Goal: Information Seeking & Learning: Find specific fact

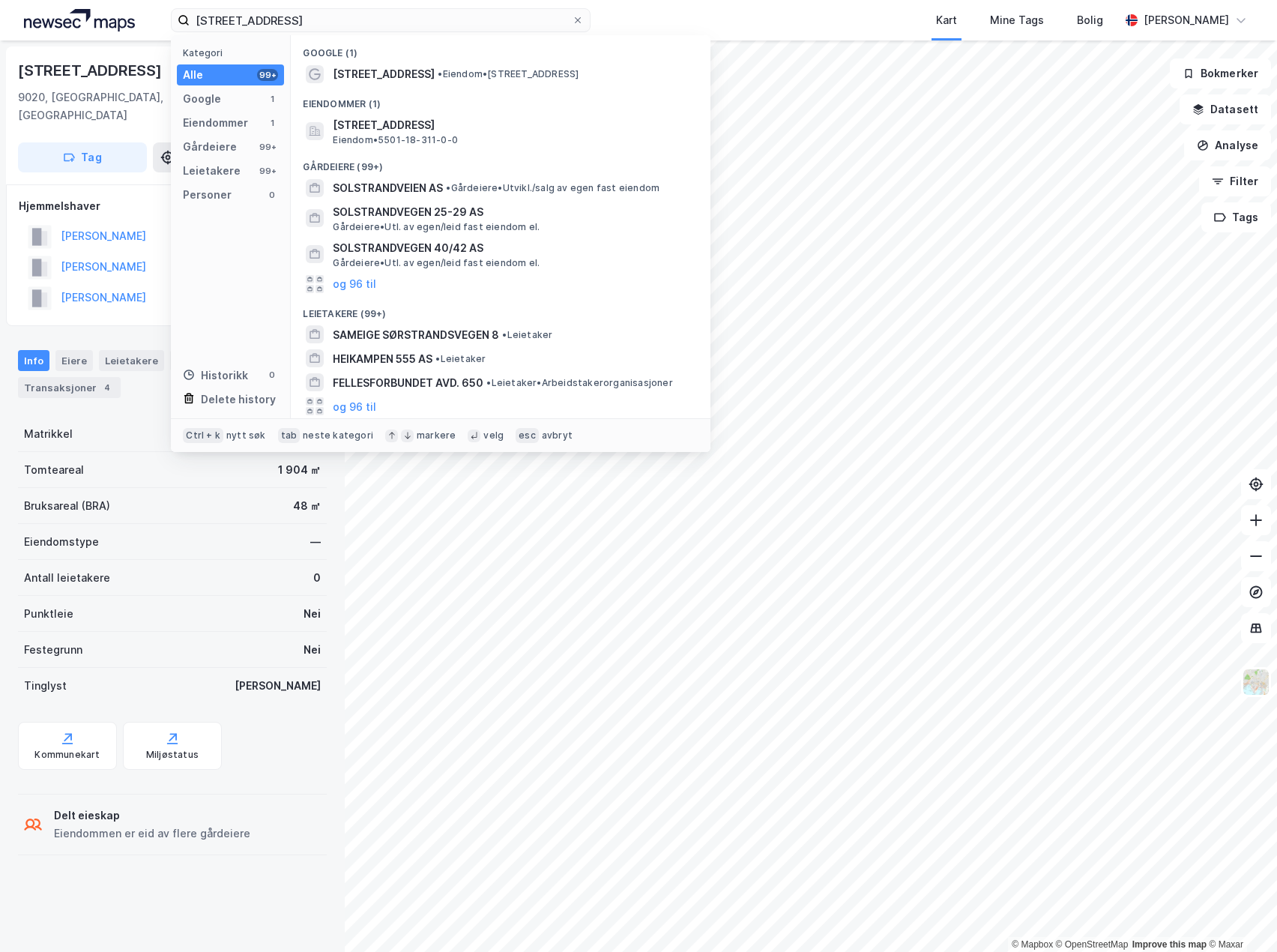
click at [23, 5] on div "Solstrandvegen 550 Kategori Alle 99+ Google 1 Eiendommer 1 Gårdeiere 99+ Leieta…" at bounding box center [638, 20] width 1277 height 40
click at [331, 17] on input "[STREET_ADDRESS]" at bounding box center [381, 20] width 382 height 23
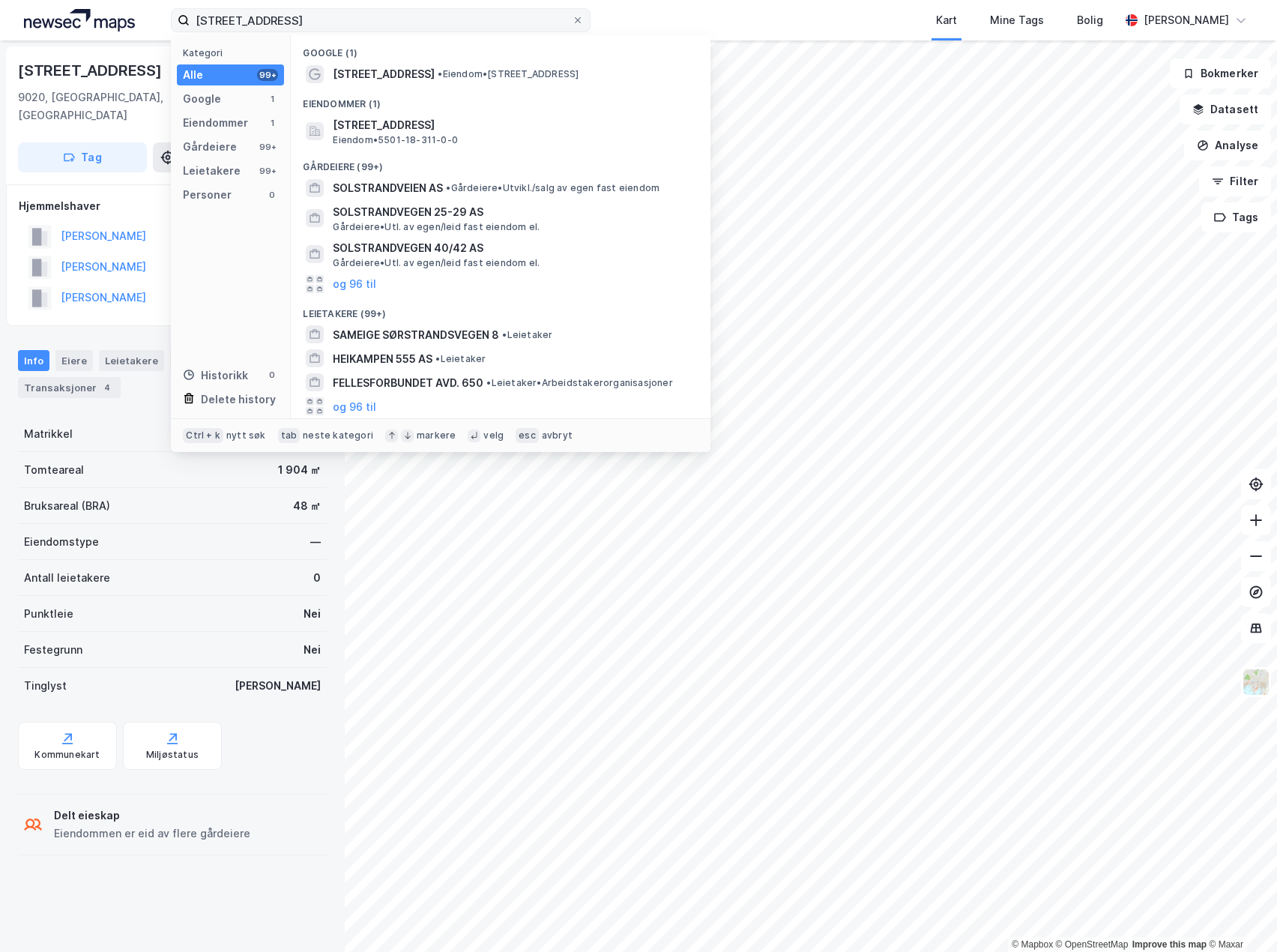
click at [331, 17] on input "[STREET_ADDRESS]" at bounding box center [381, 20] width 382 height 23
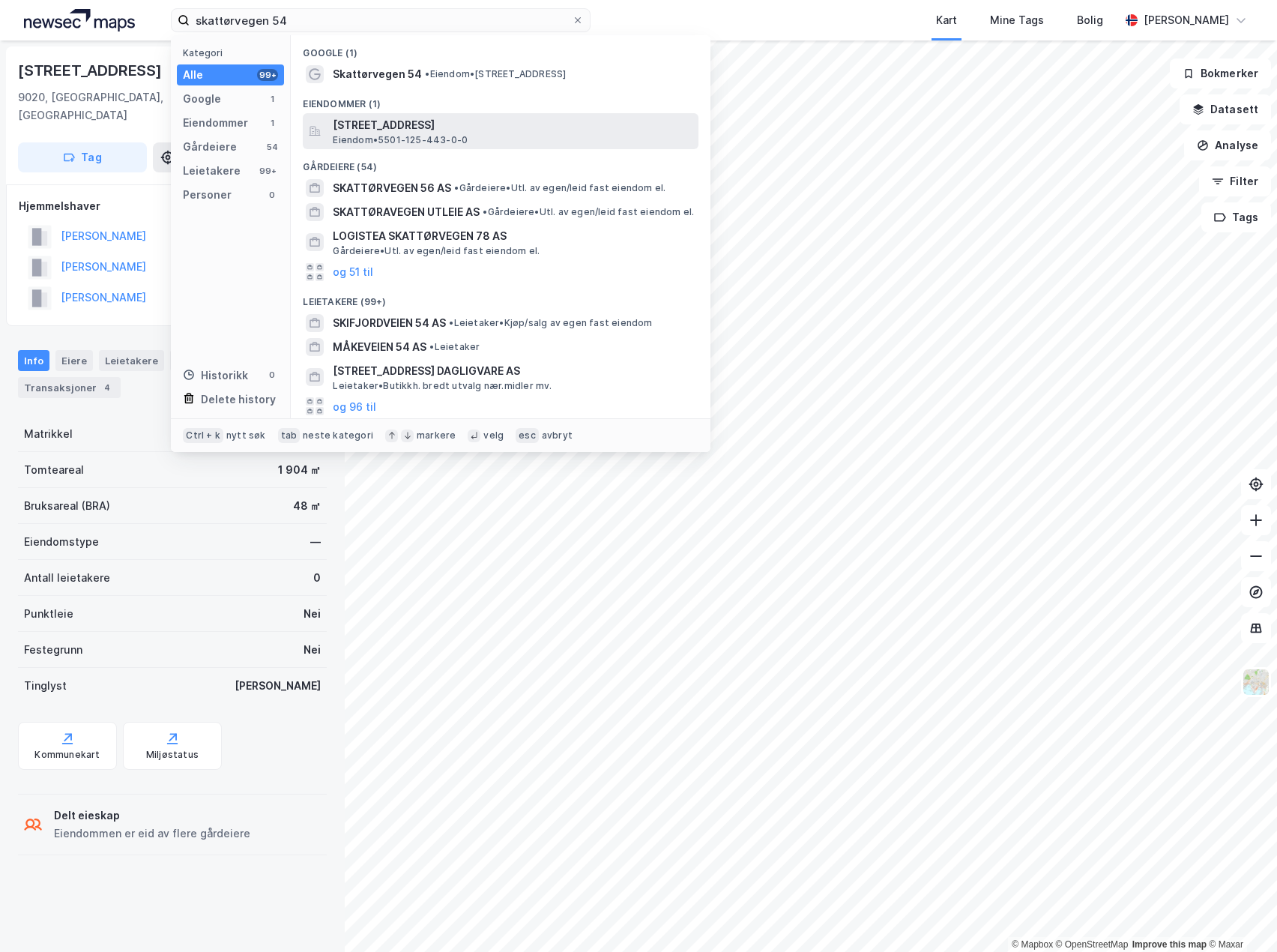
type input "skattørvegen 54"
click at [409, 130] on span "[STREET_ADDRESS]" at bounding box center [512, 125] width 360 height 18
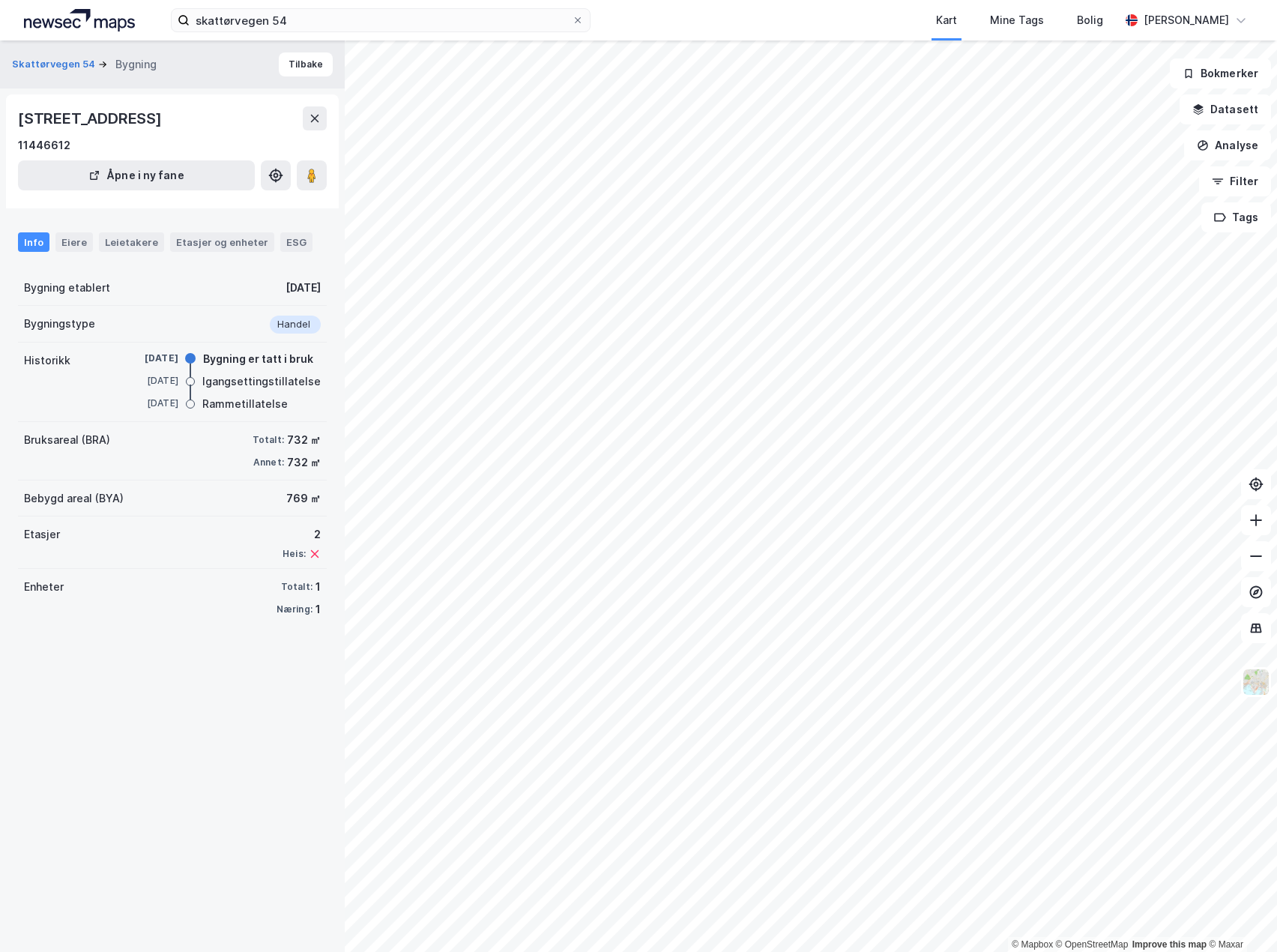
click at [188, 344] on div "Historikk [DATE] Bygning er tatt i bruk [DATE] Igangsettingstillatelse [DATE] R…" at bounding box center [173, 382] width 309 height 79
click at [139, 242] on div "Leietakere" at bounding box center [131, 241] width 65 height 19
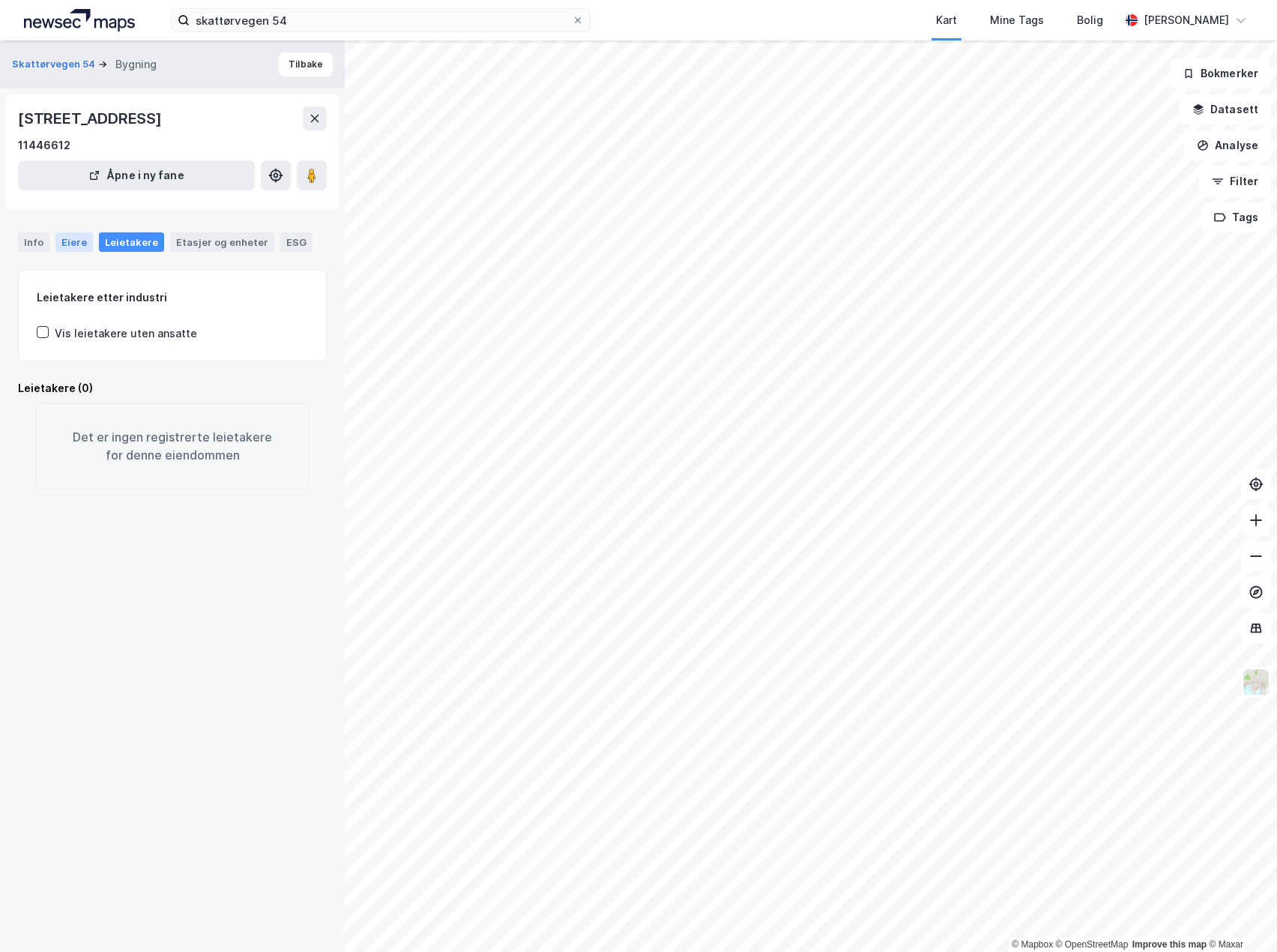
click at [78, 238] on div "Eiere" at bounding box center [74, 241] width 37 height 19
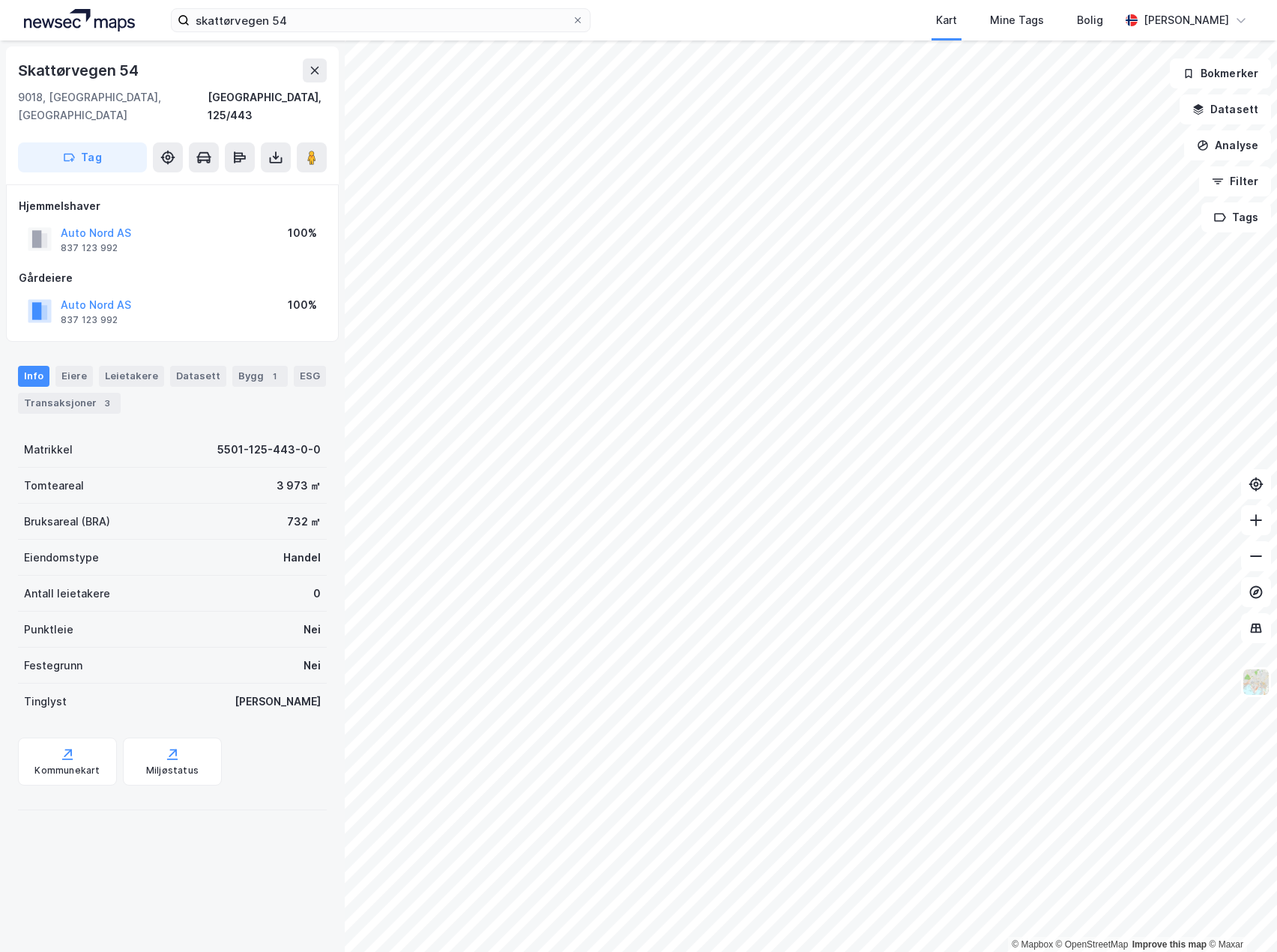
click at [196, 507] on div "Bruksareal (BRA) 732 ㎡" at bounding box center [173, 521] width 309 height 36
click at [199, 507] on div "Bruksareal (BRA) 732 ㎡" at bounding box center [173, 521] width 309 height 36
click at [100, 396] on div "3" at bounding box center [107, 403] width 15 height 15
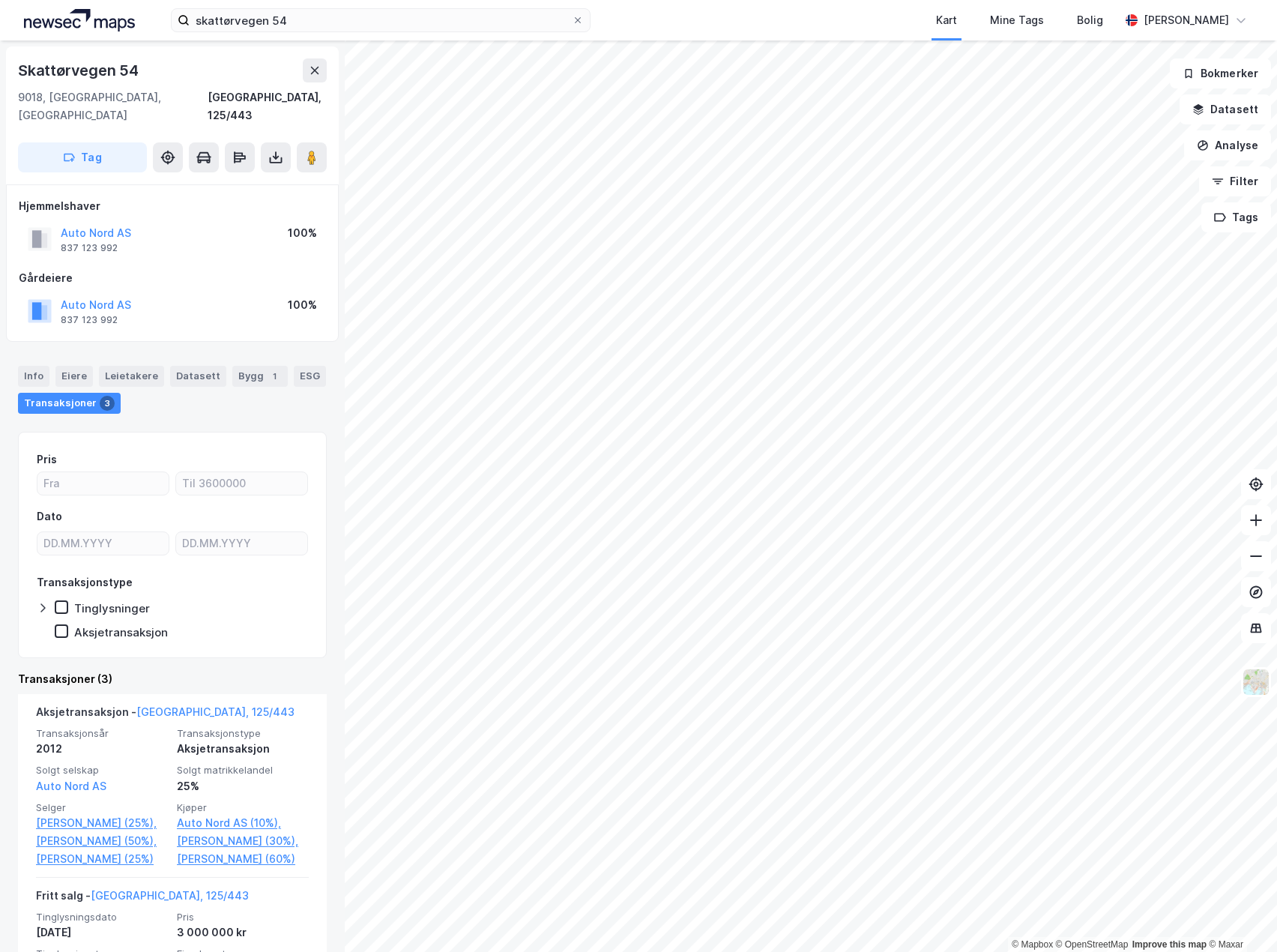
click at [147, 410] on div "Info [PERSON_NAME] Datasett Bygg 1 ESG Transaksjoner 3 Pris Dato Transaksjonsty…" at bounding box center [173, 805] width 309 height 915
click at [43, 365] on div "Info" at bounding box center [34, 376] width 31 height 21
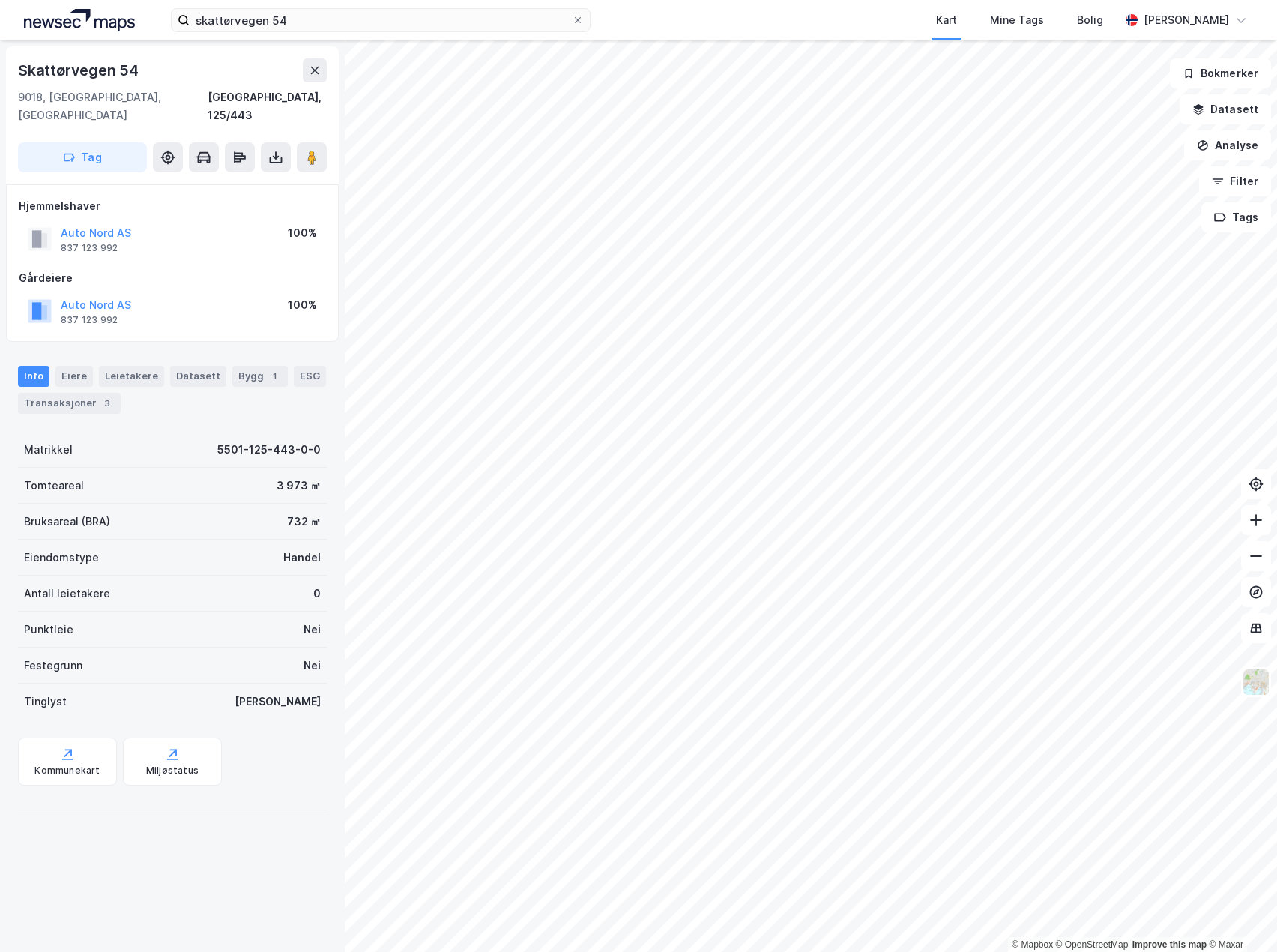
click at [216, 503] on div "Bruksareal (BRA) 732 ㎡" at bounding box center [173, 521] width 309 height 36
click at [221, 468] on div "Tomteareal 3 973 ㎡" at bounding box center [173, 485] width 309 height 36
click at [206, 505] on div "Bruksareal (BRA) 732 ㎡" at bounding box center [173, 521] width 309 height 36
click at [234, 468] on div "Tomteareal 3 973 ㎡" at bounding box center [173, 485] width 309 height 36
click at [258, 576] on div "Antall leietakere 0" at bounding box center [173, 593] width 309 height 36
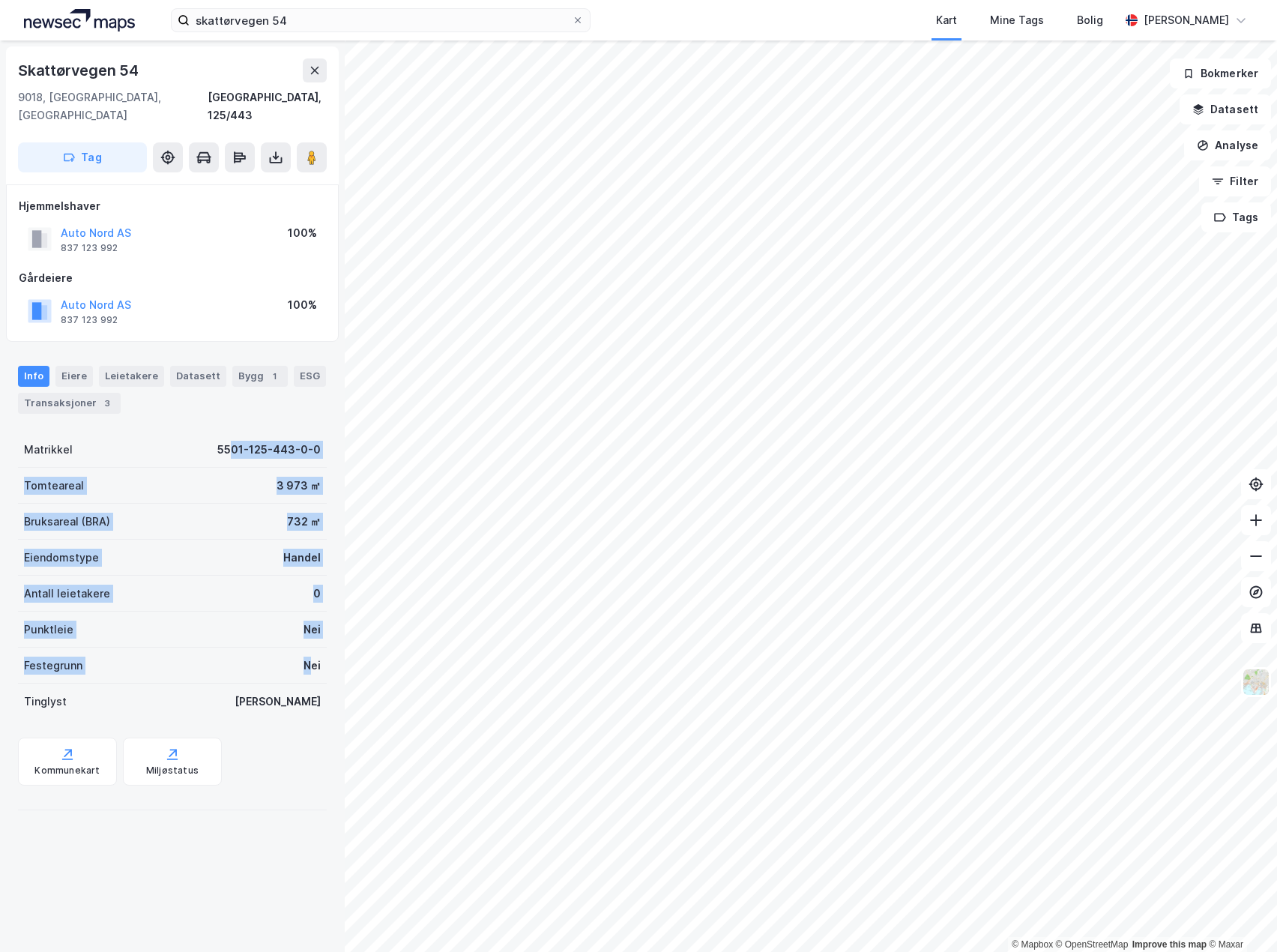
drag, startPoint x: 227, startPoint y: 429, endPoint x: 298, endPoint y: 649, distance: 231.2
click at [298, 649] on div "Matrikkel 5501-125-443-0-0 Tomteareal 3 973 ㎡ Bruksareal (BRA) 732 ㎡ Eiendomsty…" at bounding box center [173, 576] width 309 height 288
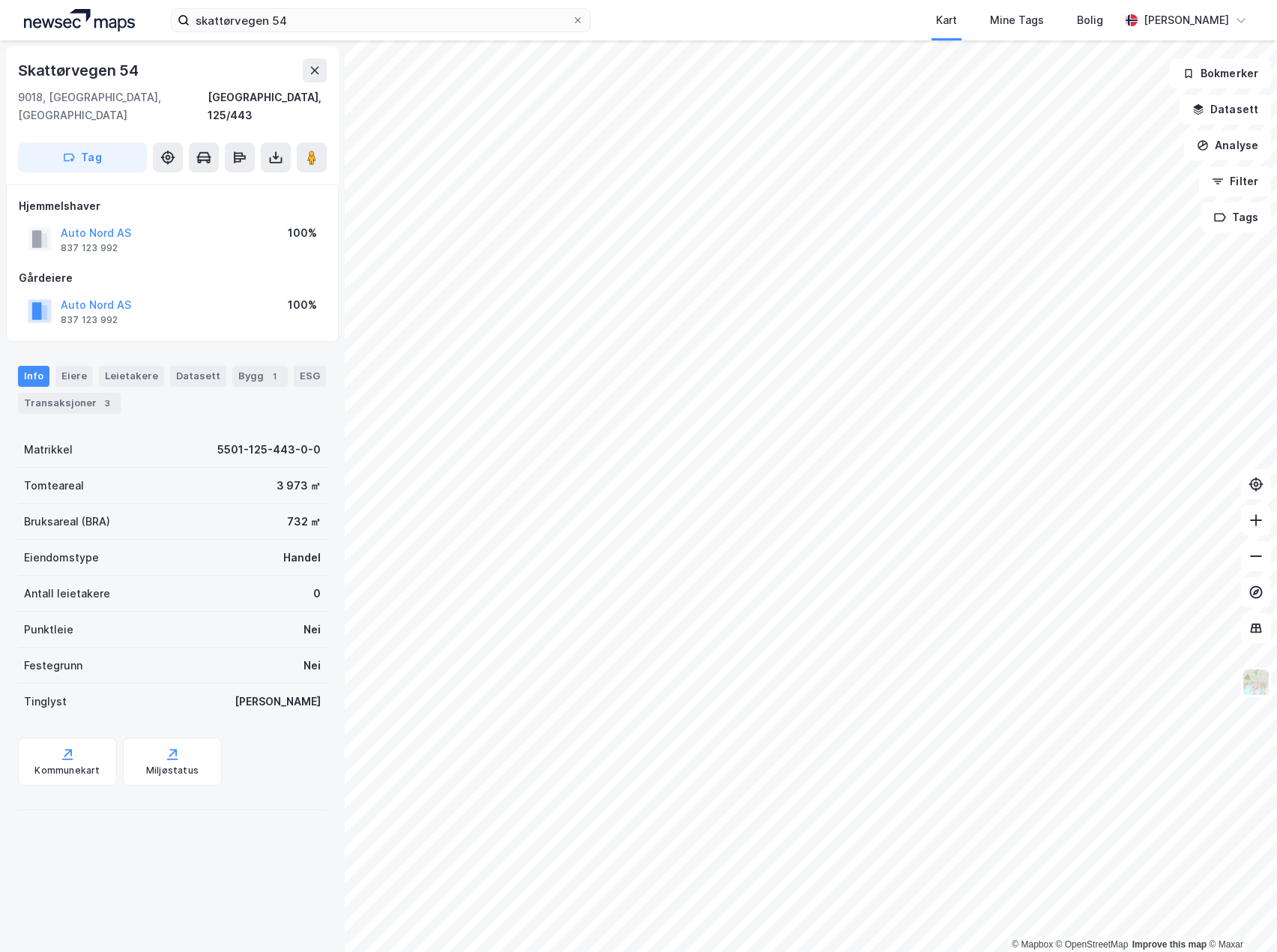
click at [297, 701] on div "Tinglyst Ja" at bounding box center [173, 701] width 309 height 36
drag, startPoint x: 311, startPoint y: 681, endPoint x: 198, endPoint y: 490, distance: 221.9
click at [198, 490] on div "Matrikkel 5501-125-443-0-0 Tomteareal 3 973 ㎡ Bruksareal (BRA) 732 ㎡ Eiendomsty…" at bounding box center [173, 576] width 309 height 288
click at [190, 551] on div "Eiendomstype Handel" at bounding box center [173, 557] width 309 height 36
click at [190, 511] on div "Bruksareal (BRA) 732 ㎡" at bounding box center [173, 521] width 309 height 36
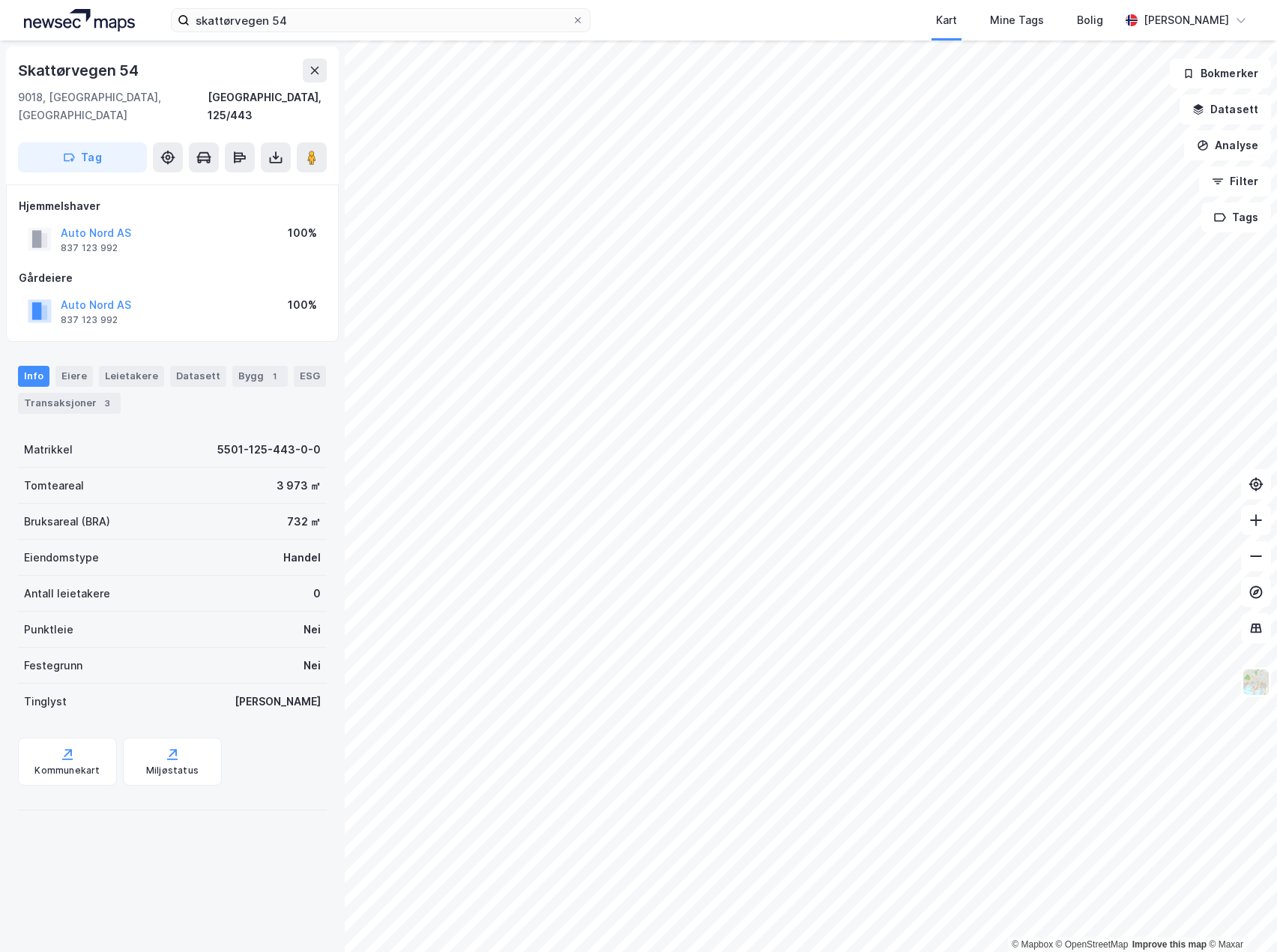
click at [182, 508] on div "Bruksareal (BRA) 732 ㎡" at bounding box center [173, 521] width 309 height 36
click at [195, 540] on div "Eiendomstype Handel" at bounding box center [173, 557] width 309 height 36
click at [0, 0] on button "Auto Nord AS" at bounding box center [0, 0] width 0 height 0
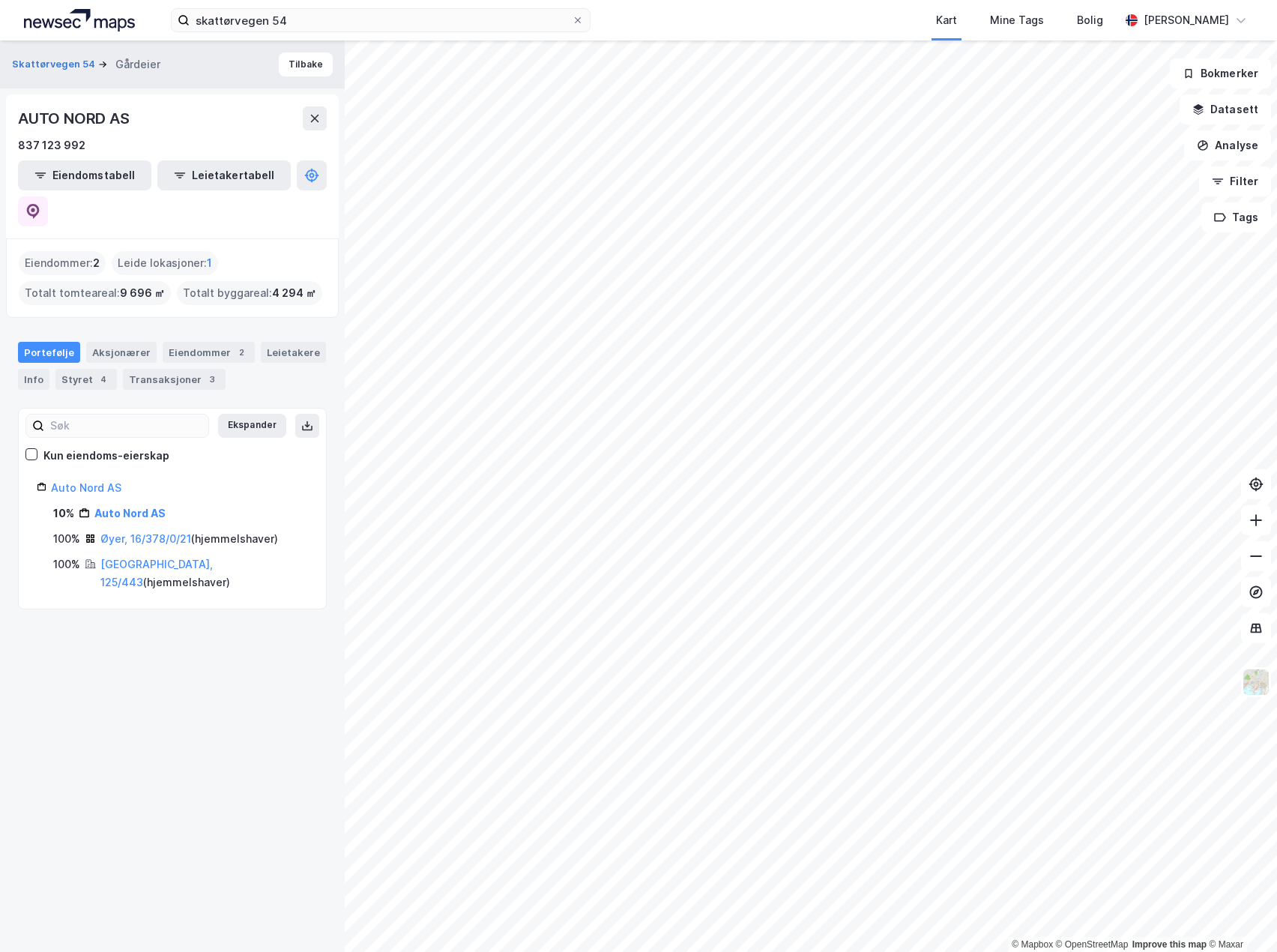
click at [296, 251] on div "Eiendommer : 2 Leide lokasjoner : 1 Totalt tomteareal : 9 696 ㎡ Totalt byggarea…" at bounding box center [173, 278] width 307 height 54
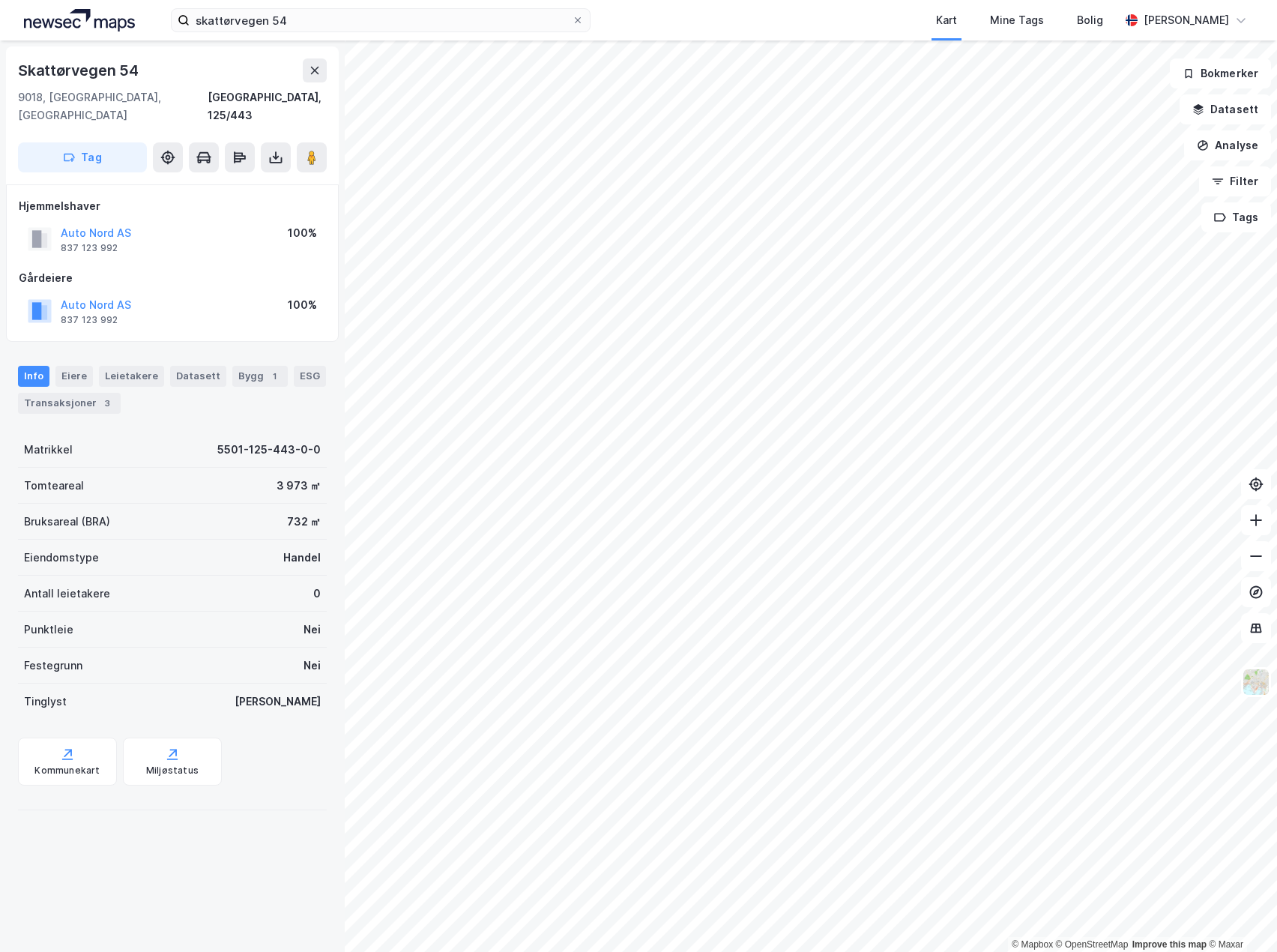
click at [203, 503] on div "Bruksareal (BRA) 732 ㎡" at bounding box center [173, 521] width 309 height 36
click at [206, 540] on div "Eiendomstype Handel" at bounding box center [173, 557] width 309 height 36
click at [0, 0] on button "Auto Nord AS" at bounding box center [0, 0] width 0 height 0
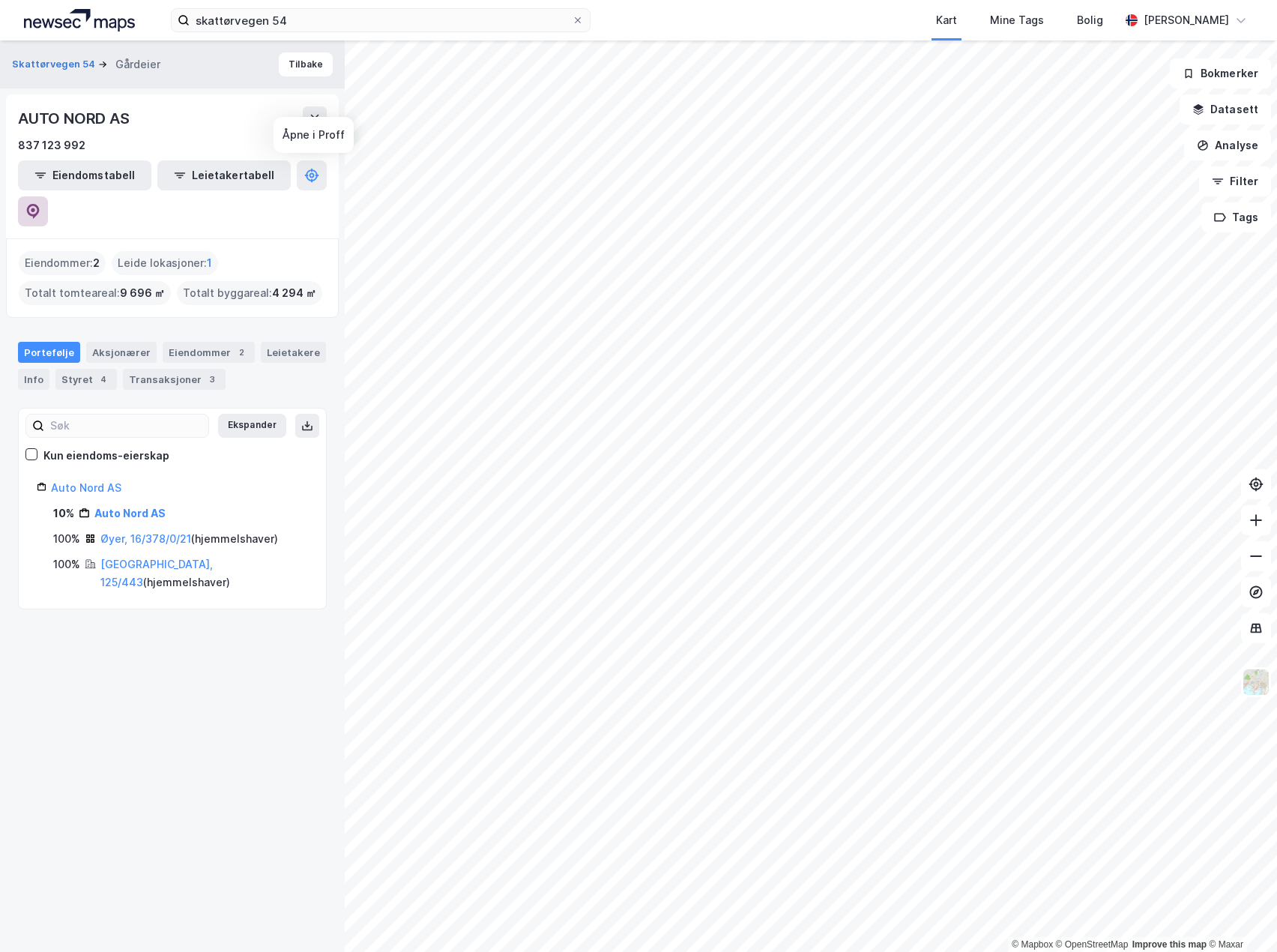
click at [48, 196] on button at bounding box center [33, 211] width 30 height 30
